Goal: Transaction & Acquisition: Register for event/course

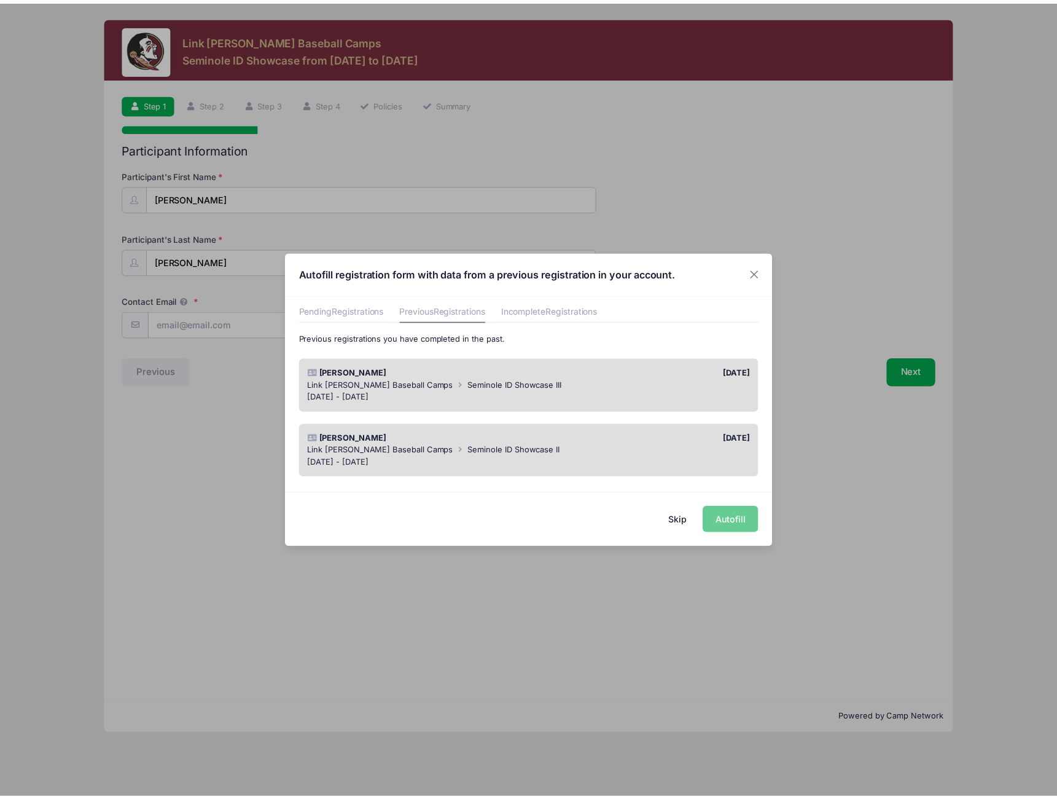
scroll to position [60, 0]
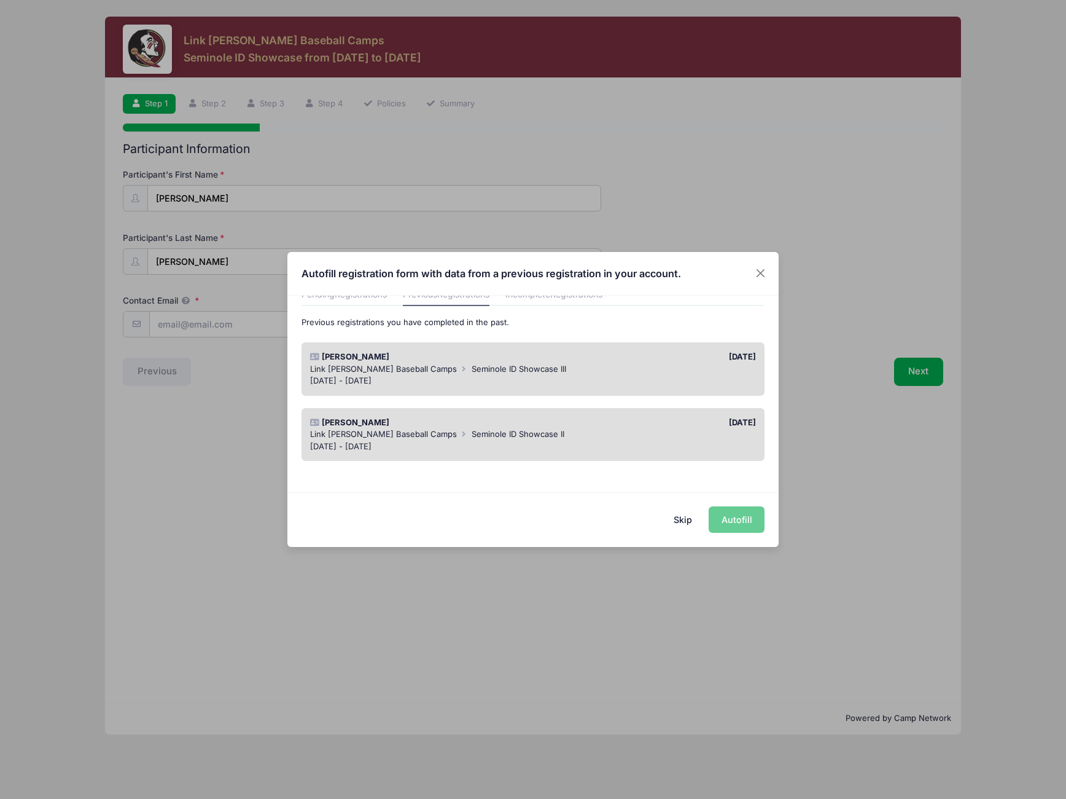
click at [742, 513] on div "Skip Autofill" at bounding box center [533, 519] width 491 height 55
click at [729, 375] on div "Jan 18 - Jan 18, 2025" at bounding box center [533, 381] width 447 height 12
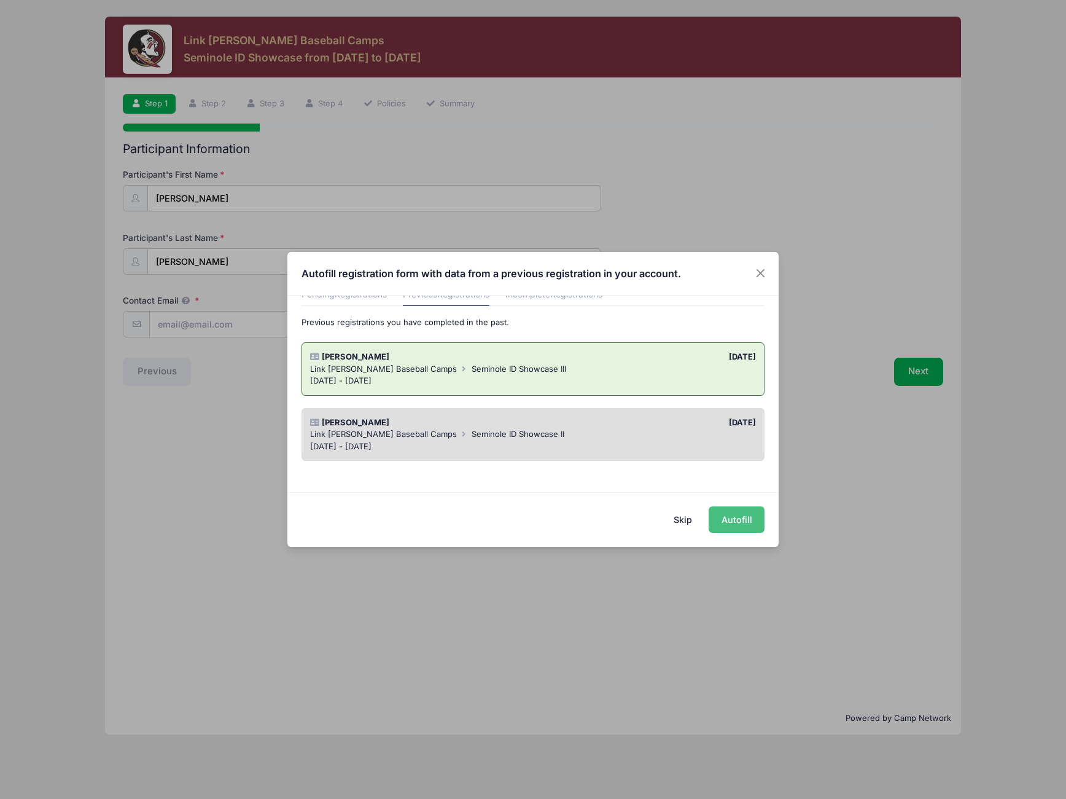
click at [727, 521] on button "Autofill" at bounding box center [737, 519] width 56 height 26
type input "[EMAIL_ADDRESS][DOMAIN_NAME]"
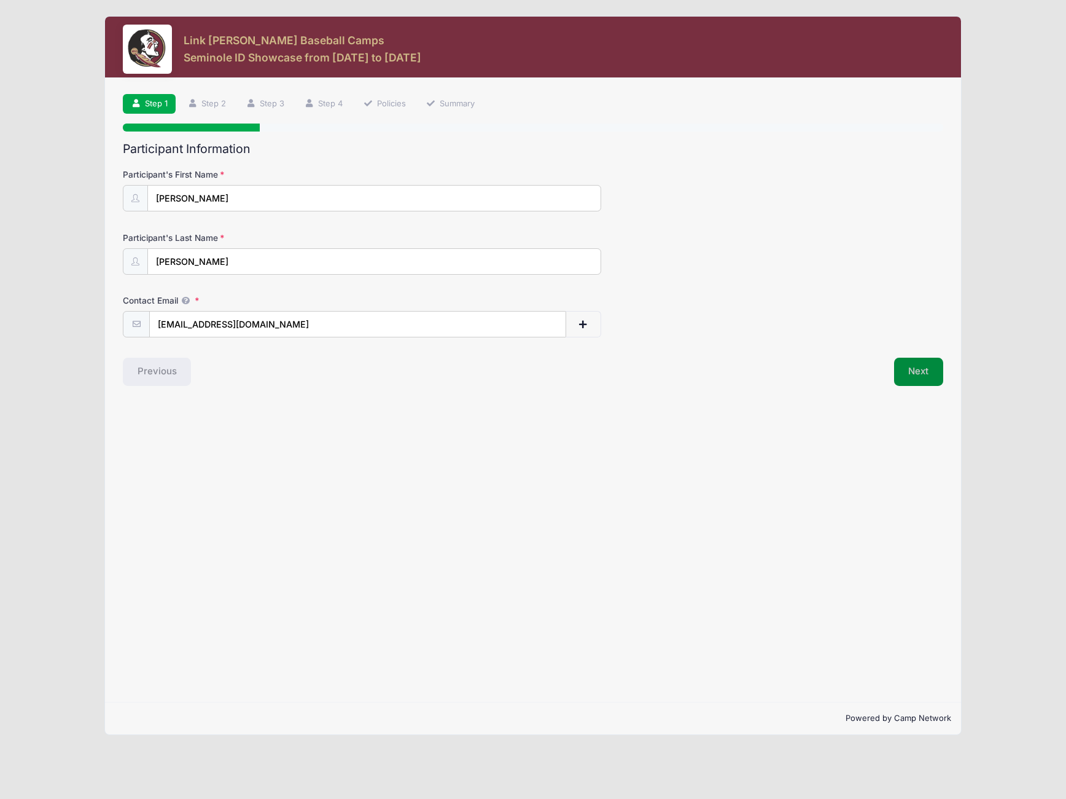
click at [920, 372] on button "Next" at bounding box center [919, 372] width 50 height 28
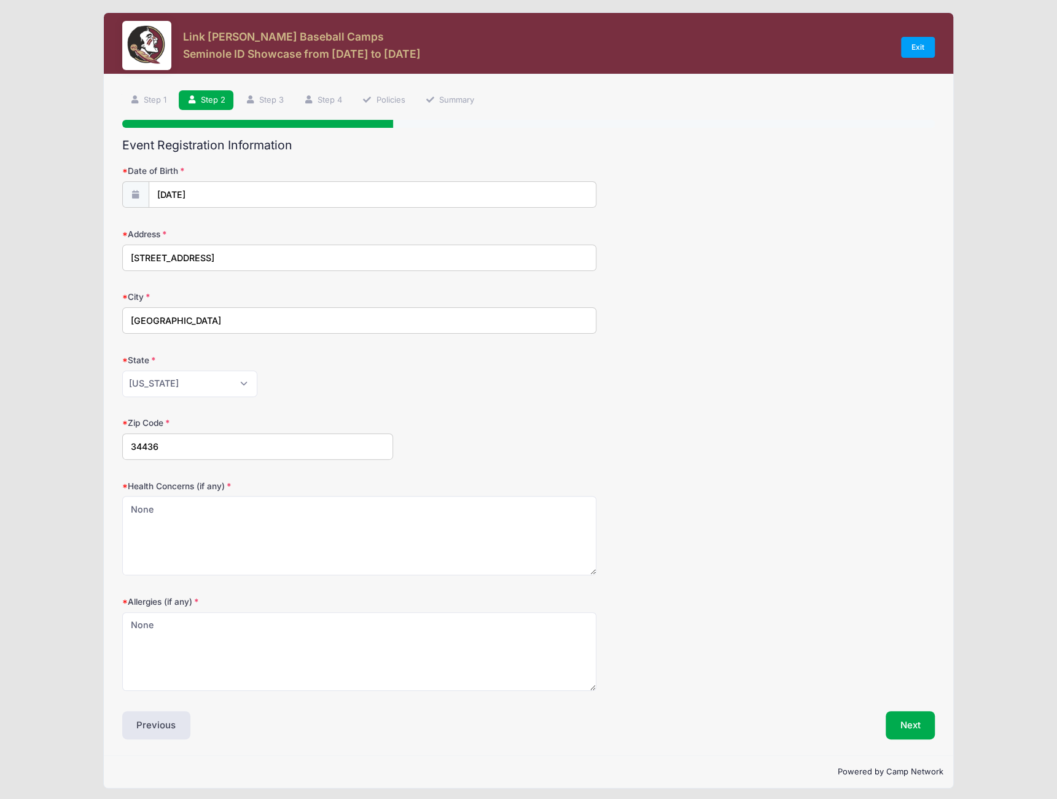
scroll to position [5, 0]
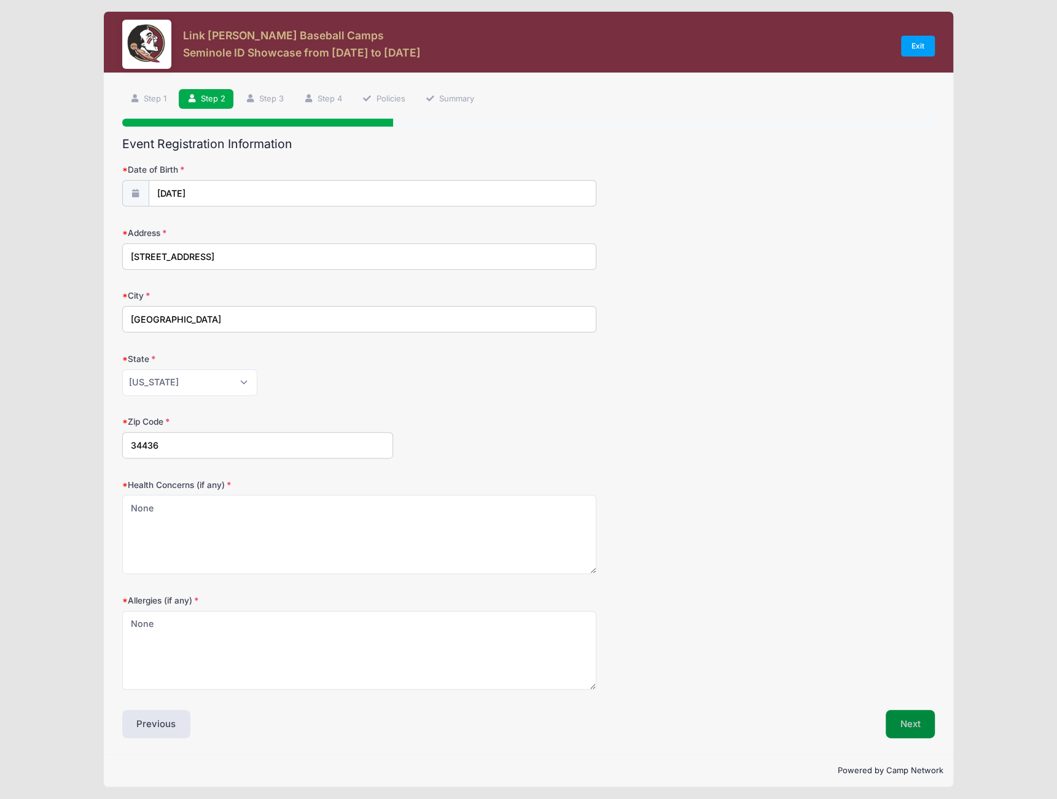
click at [902, 719] on button "Next" at bounding box center [911, 724] width 50 height 28
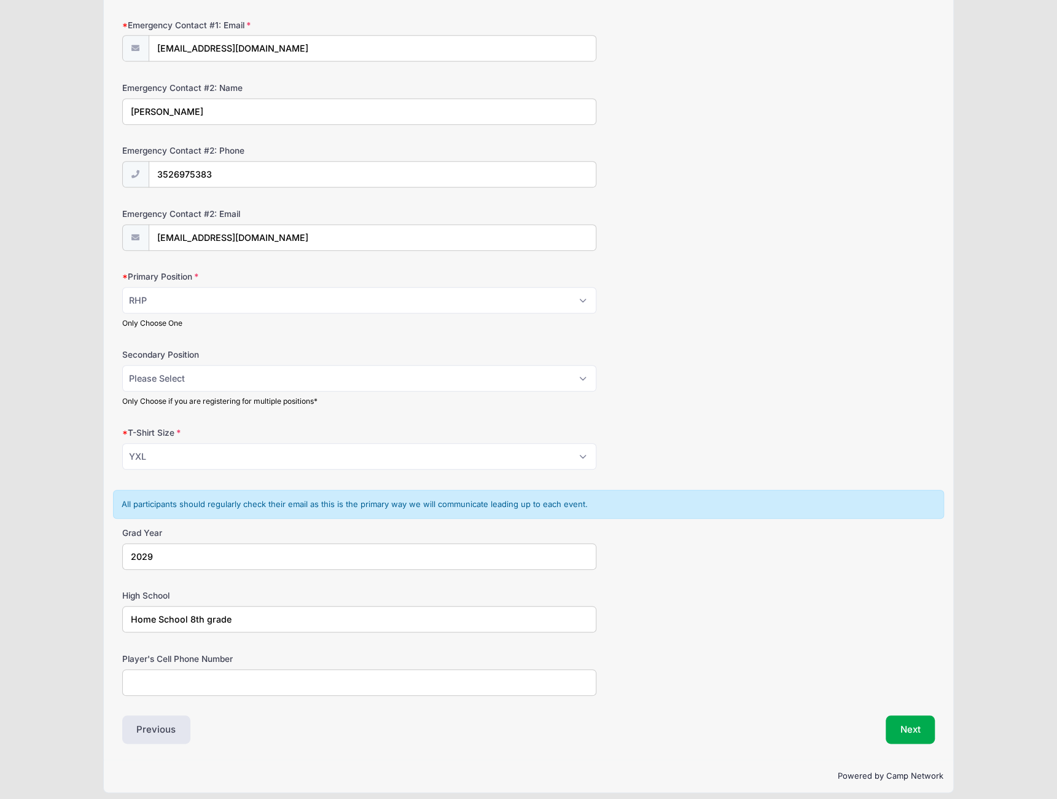
scroll to position [467, 0]
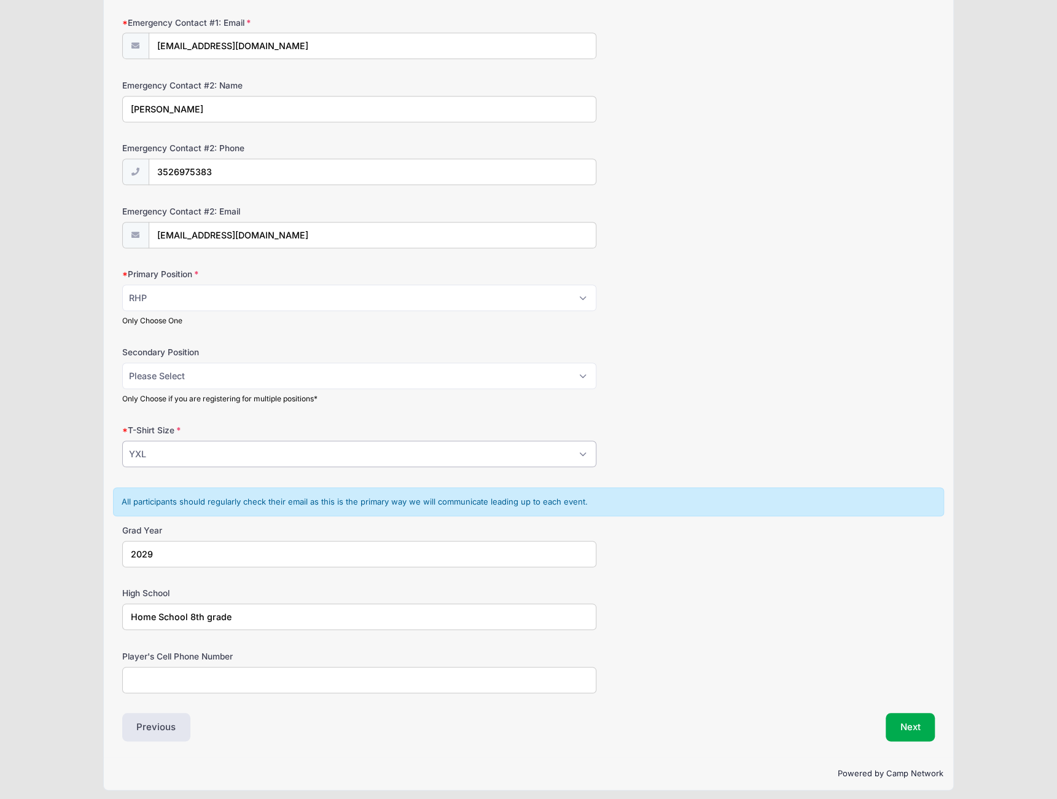
drag, startPoint x: 217, startPoint y: 448, endPoint x: 212, endPoint y: 453, distance: 7.4
click at [217, 448] on select "Please Select YS YM YL YXL S M L XL XXL" at bounding box center [359, 453] width 474 height 26
select select "S"
click at [122, 440] on select "Please Select YS YM YL YXL S M L XL XXL" at bounding box center [359, 453] width 474 height 26
click at [661, 399] on form "Parent/Guardian: Name Michael Wilburn Parent/Guardian: Phone 3524641520 Parent/…" at bounding box center [528, 196] width 813 height 991
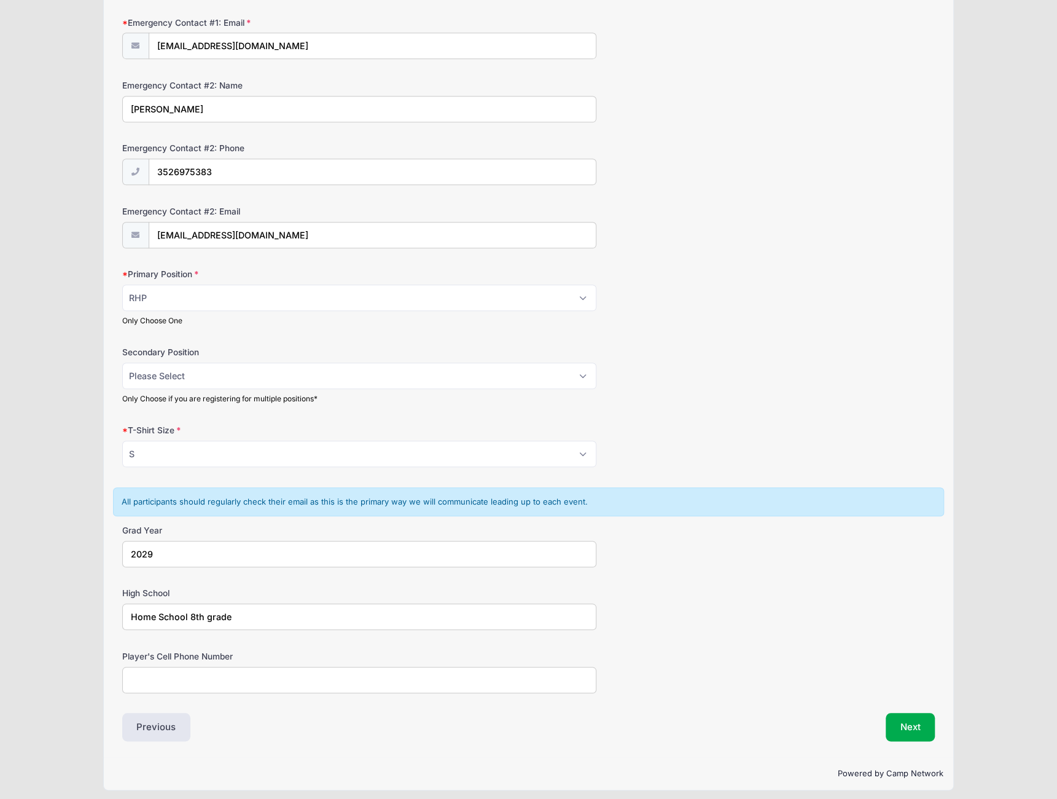
click at [192, 611] on input "Home School 8th grade" at bounding box center [359, 616] width 474 height 26
type input "Home School 9th grade"
click at [907, 722] on button "Next" at bounding box center [911, 727] width 50 height 28
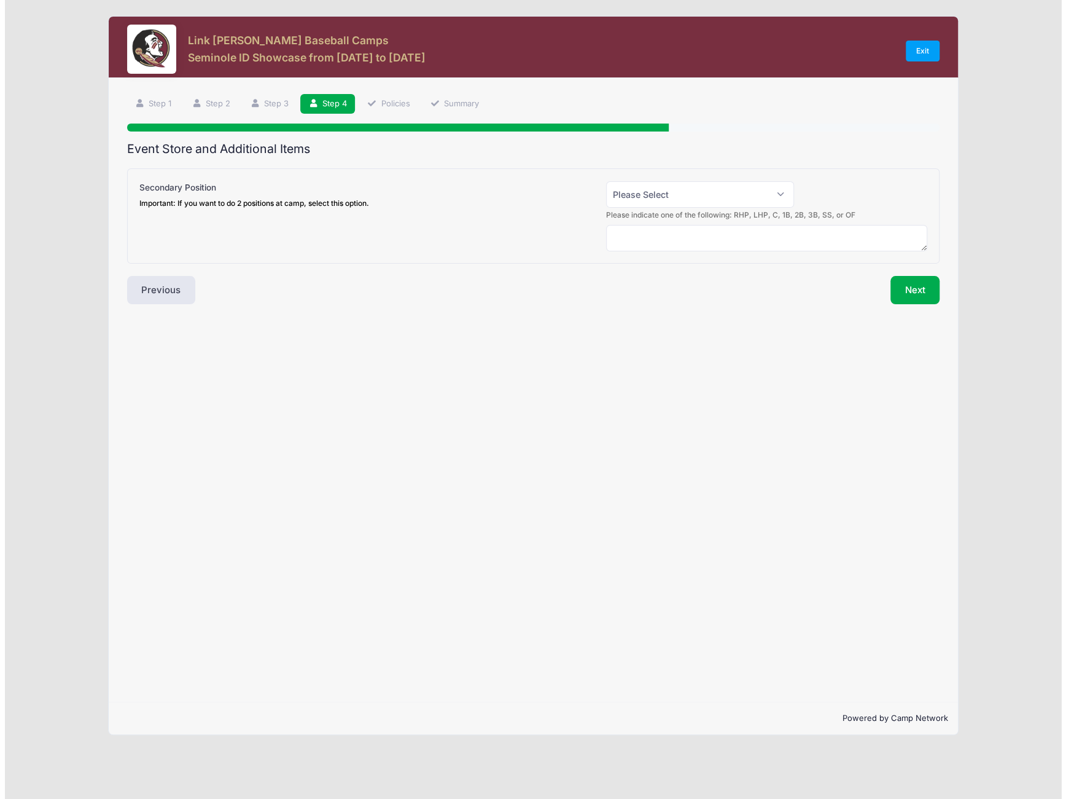
scroll to position [0, 0]
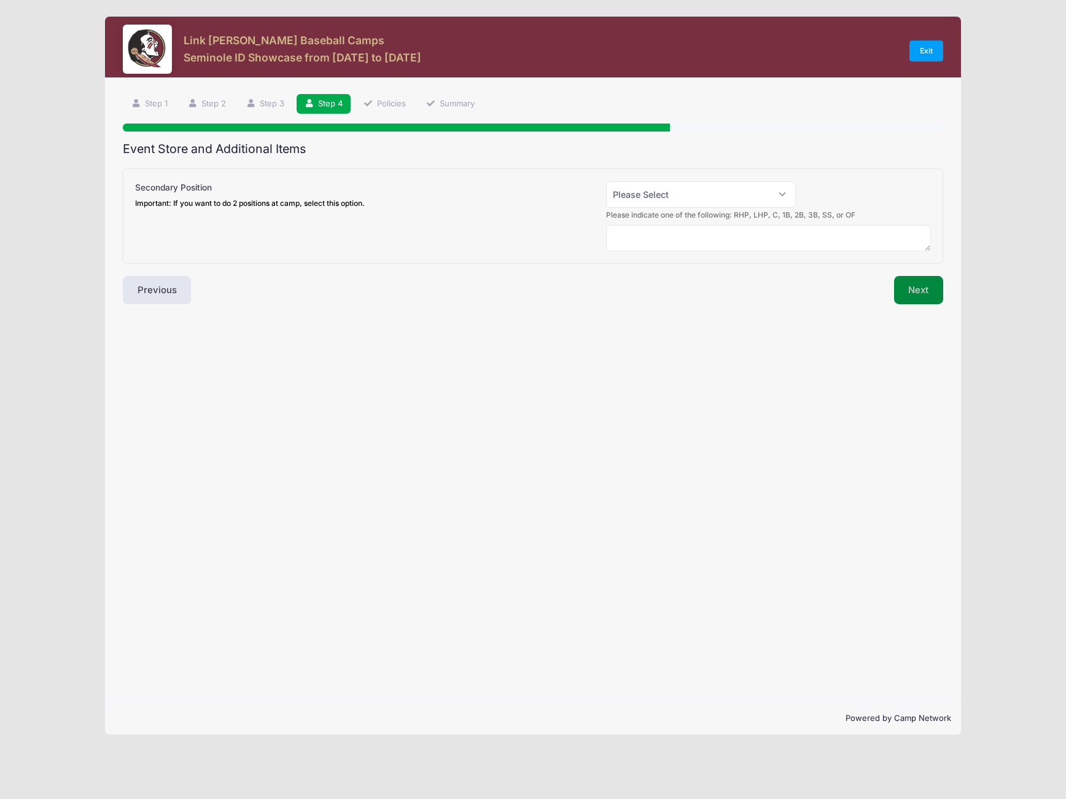
click at [910, 286] on button "Next" at bounding box center [919, 290] width 50 height 28
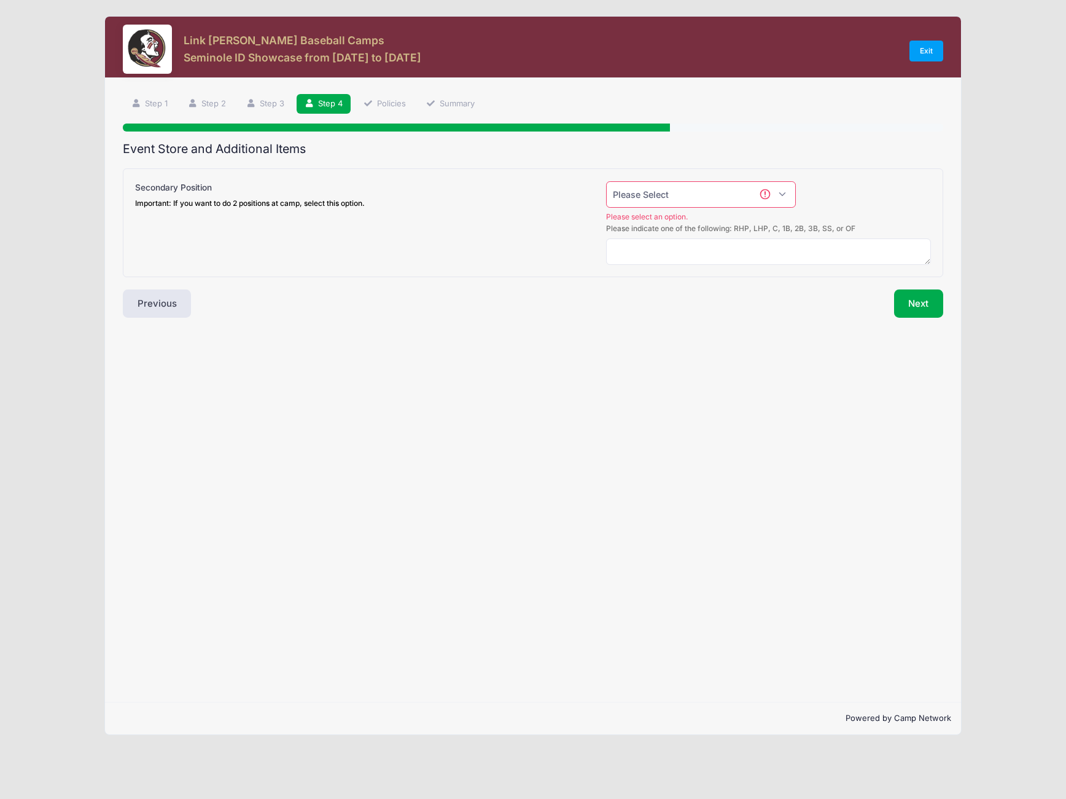
click at [700, 189] on select "Please Select Yes (+$50.00) No" at bounding box center [701, 194] width 190 height 26
select select "0"
click at [606, 181] on select "Please Select Yes (+$50.00) No" at bounding box center [701, 194] width 190 height 26
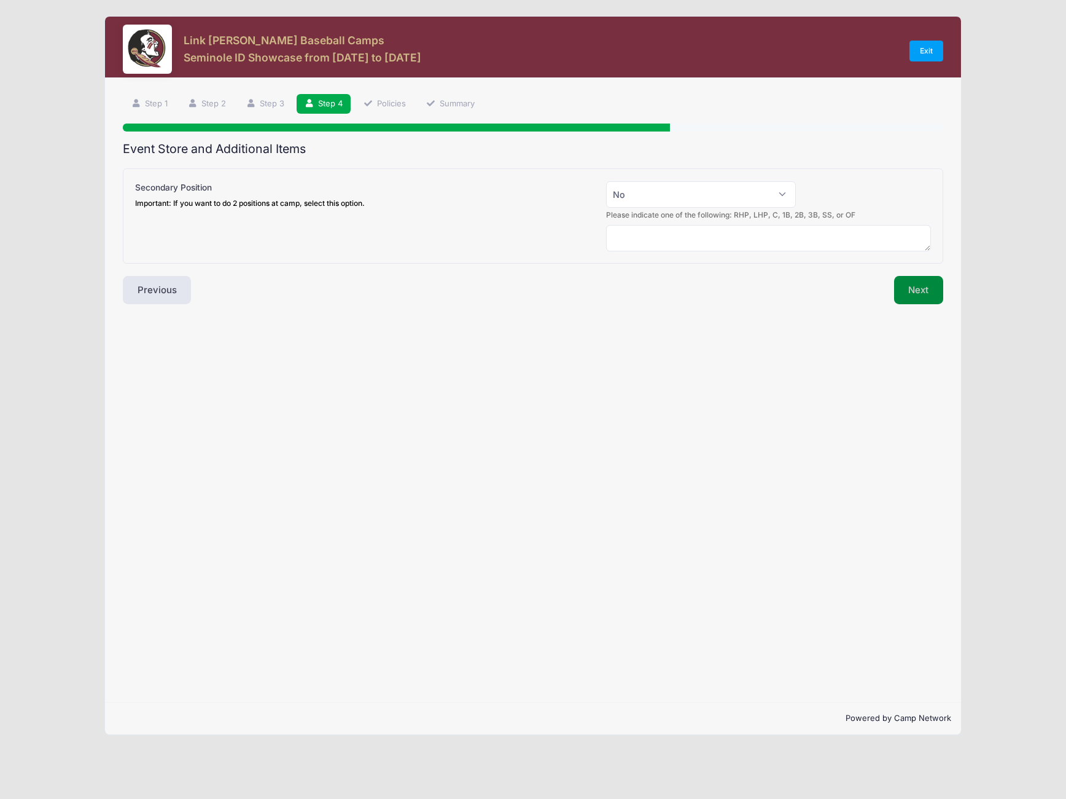
click at [913, 284] on button "Next" at bounding box center [919, 290] width 50 height 28
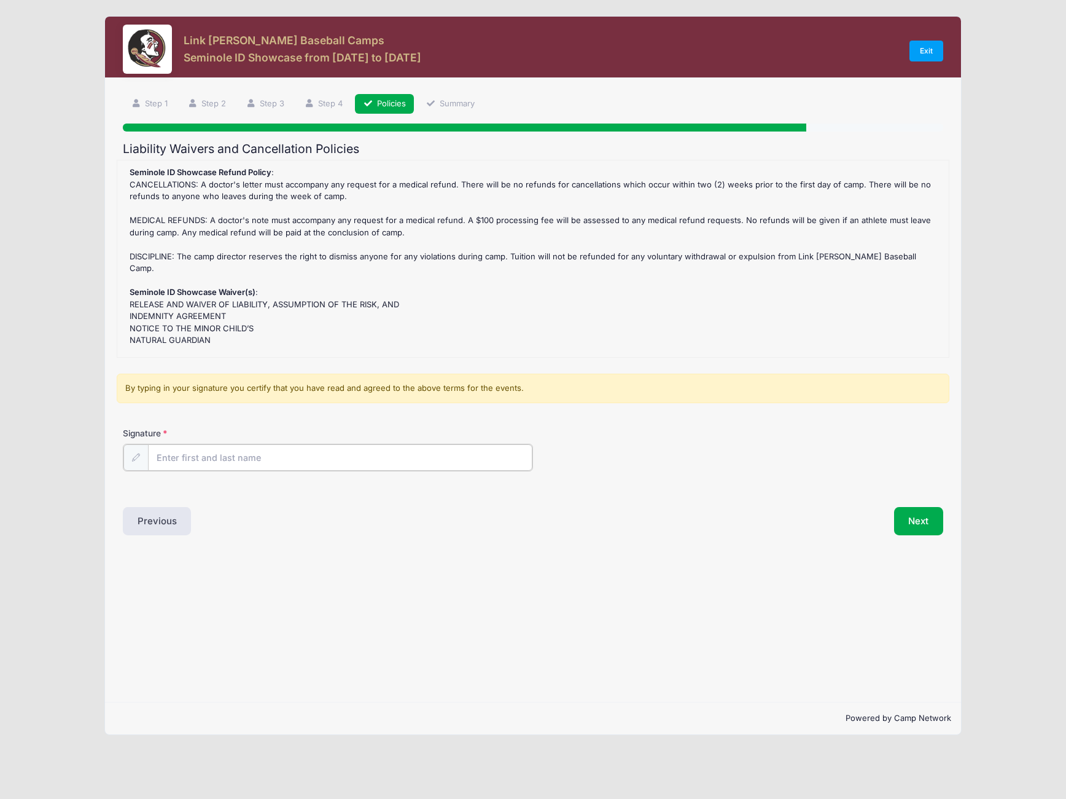
click at [203, 458] on input "Signature" at bounding box center [340, 457] width 385 height 26
type input "Michael Wilburn"
click at [931, 523] on button "Next" at bounding box center [919, 520] width 50 height 28
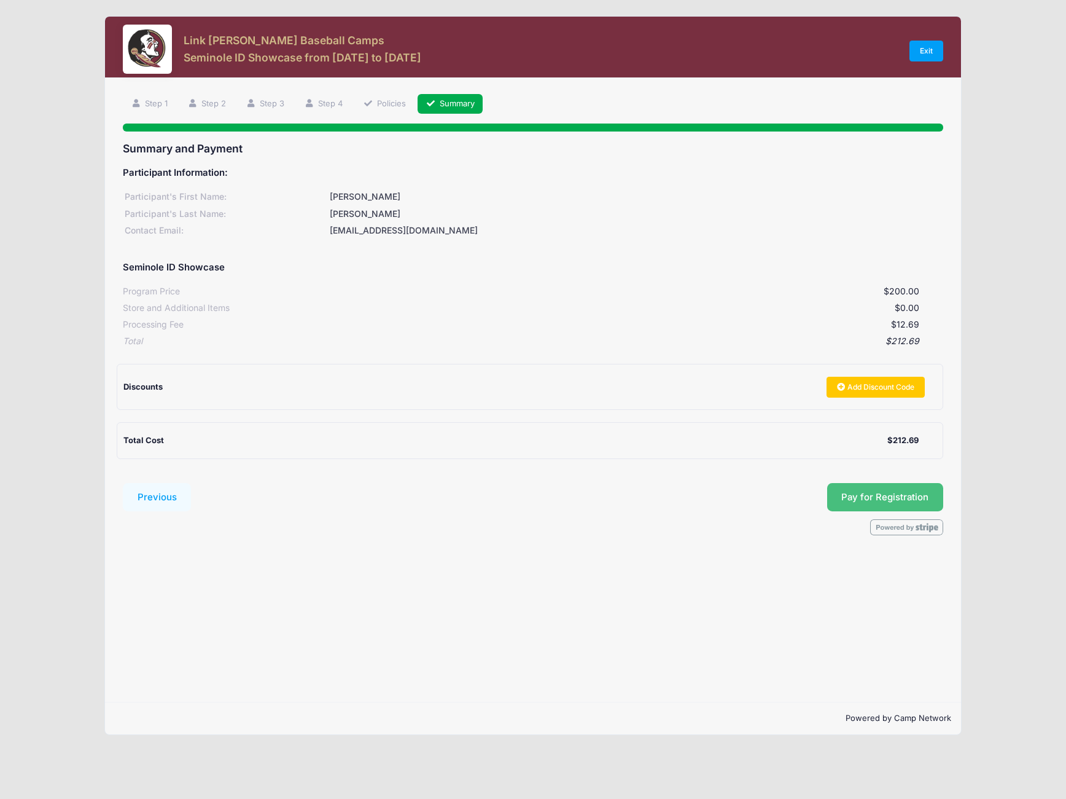
click at [899, 495] on button "Pay for Registration" at bounding box center [886, 497] width 117 height 28
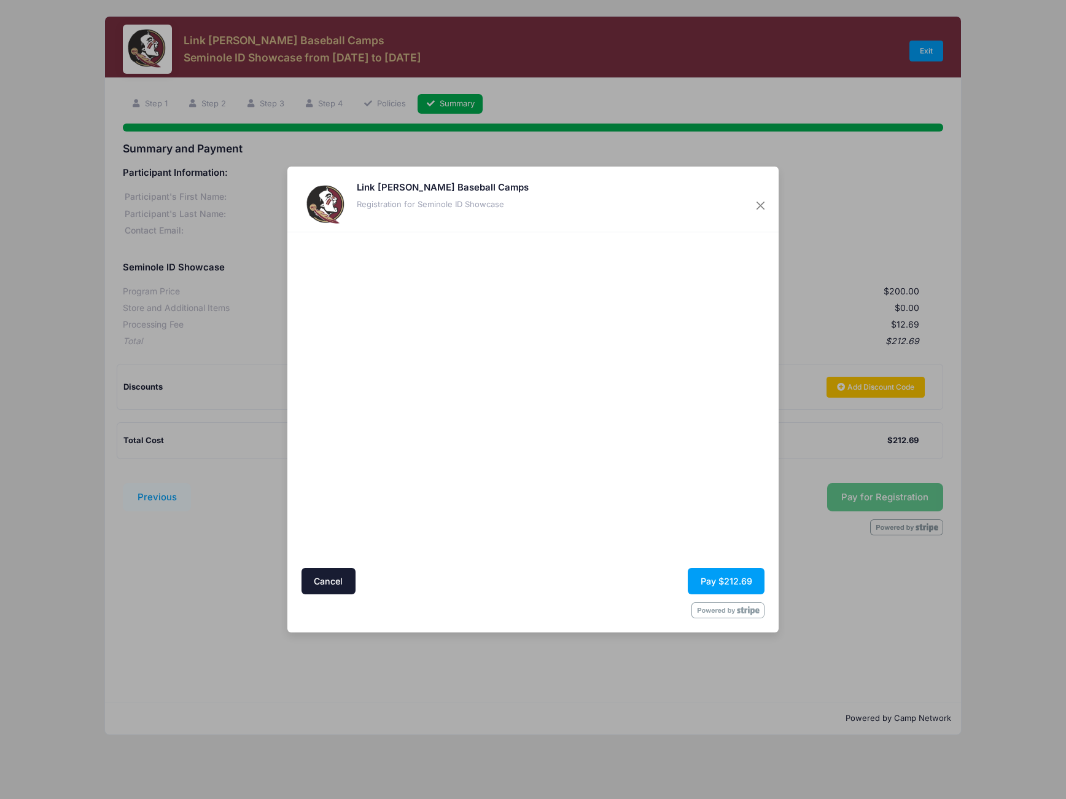
click at [549, 501] on div at bounding box center [652, 399] width 226 height 323
click at [703, 582] on button "Pay $212.69" at bounding box center [726, 581] width 77 height 26
